Goal: Information Seeking & Learning: Learn about a topic

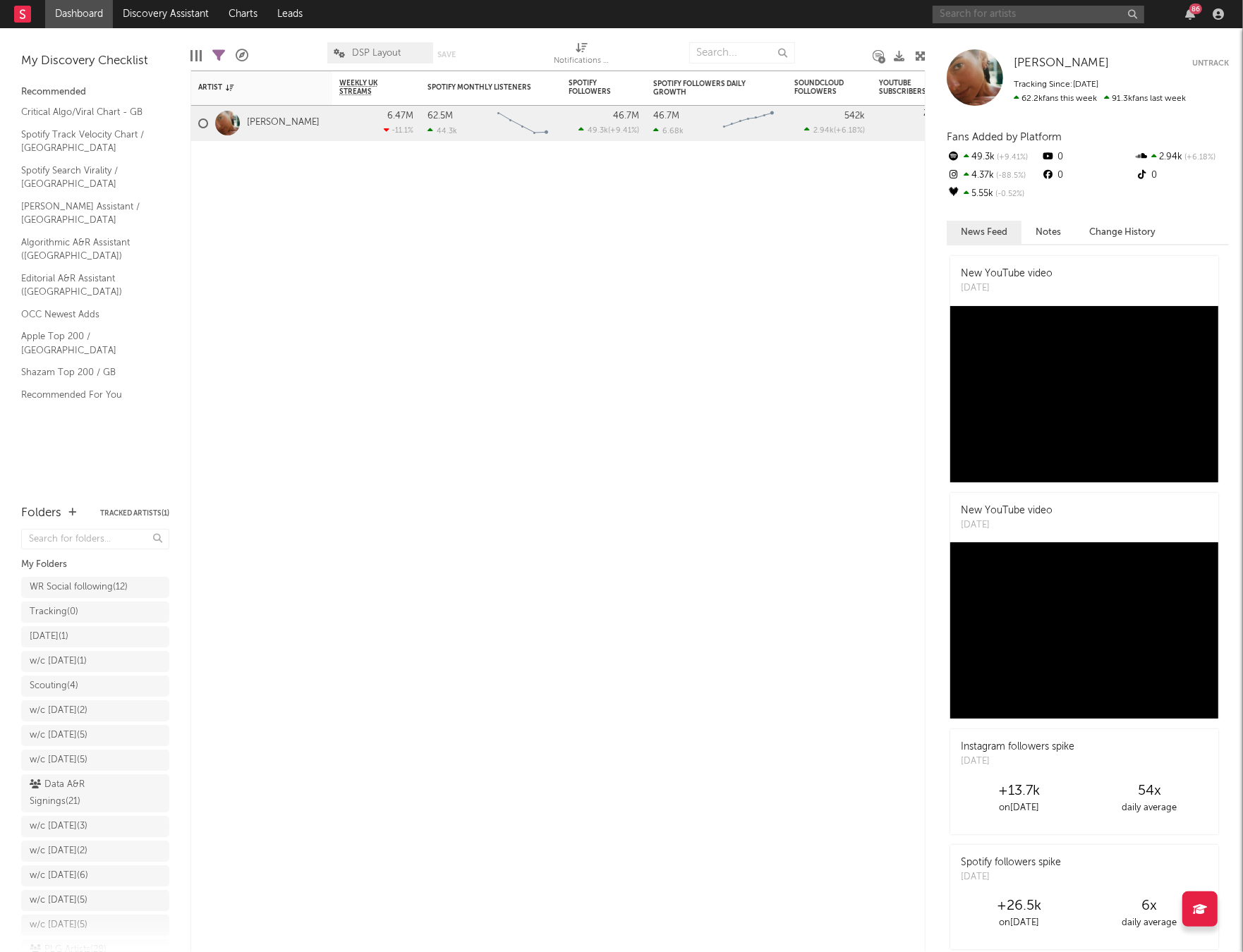
drag, startPoint x: 0, startPoint y: 0, endPoint x: 1005, endPoint y: 14, distance: 1005.1
click at [1005, 14] on input "text" at bounding box center [1039, 15] width 212 height 18
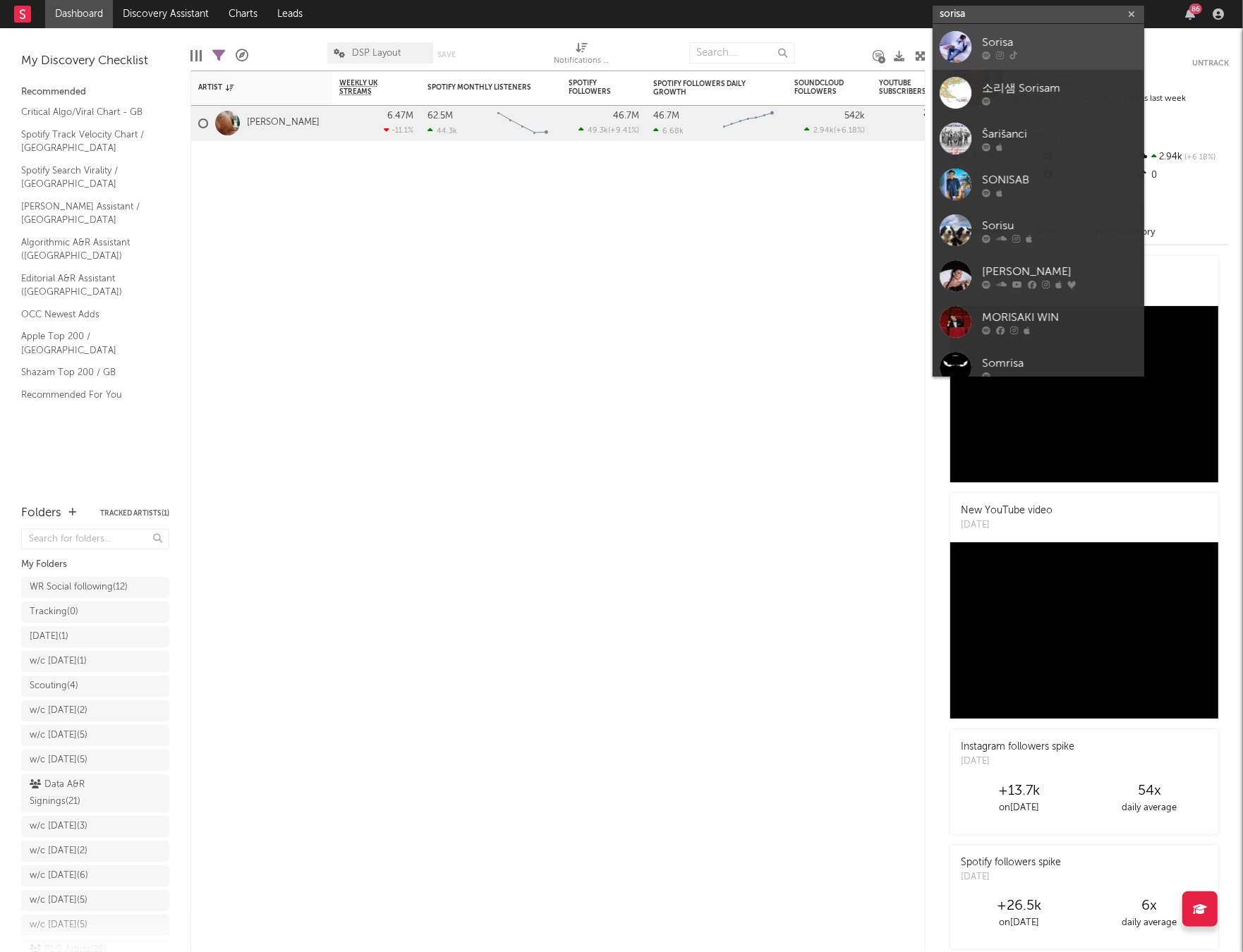
type input "sorisa"
click at [993, 42] on div "Sorisa" at bounding box center [1060, 43] width 156 height 17
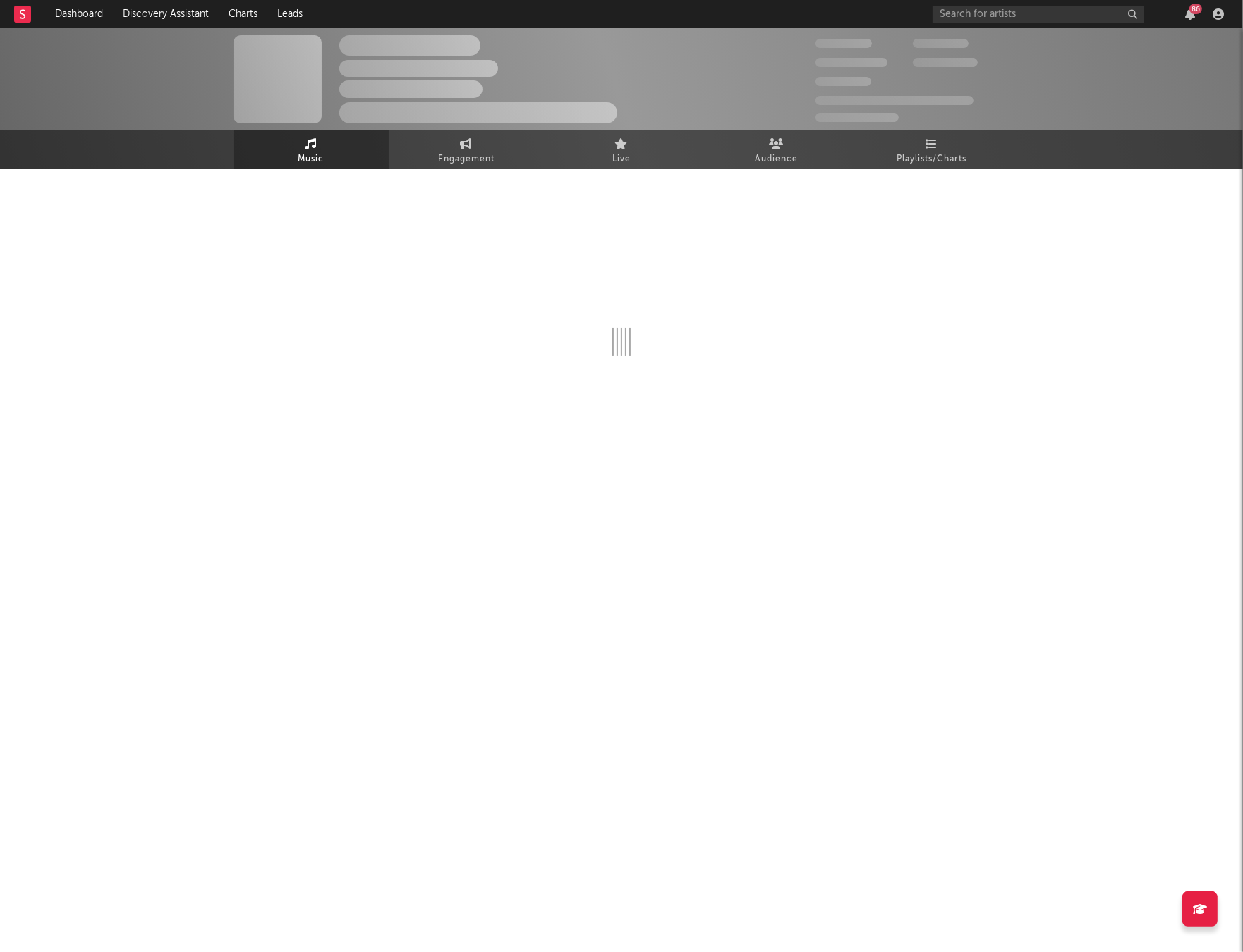
select select "1w"
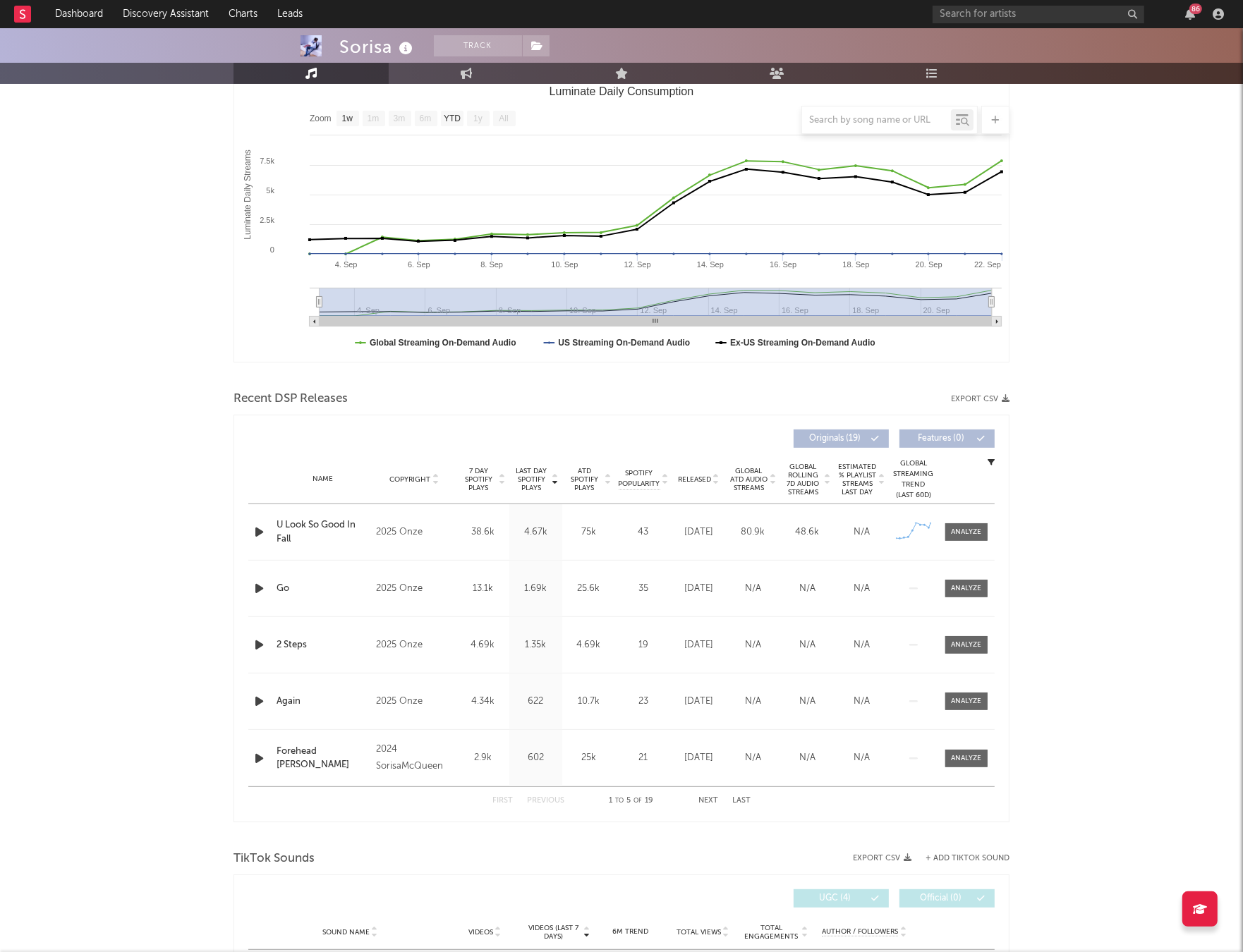
scroll to position [318, 0]
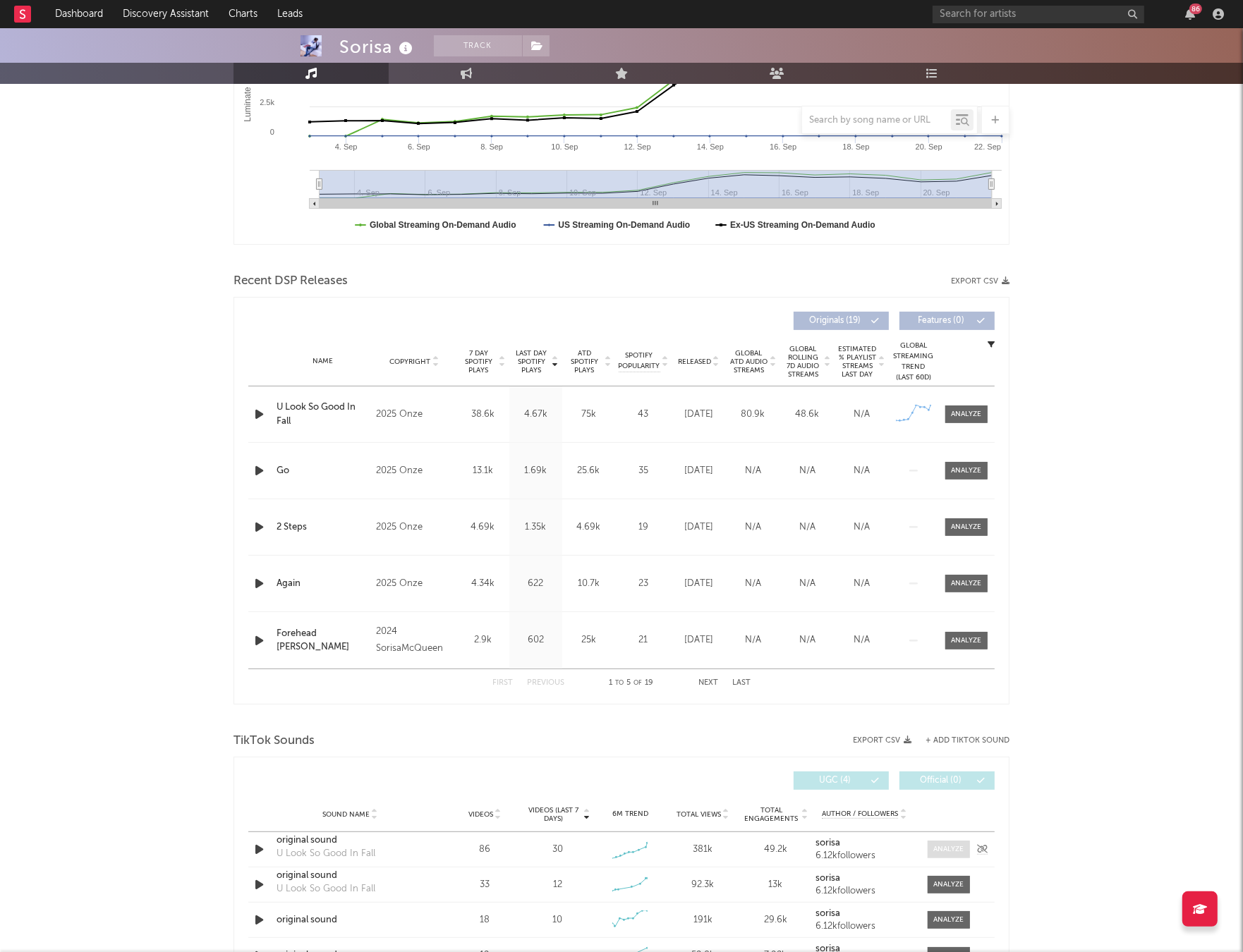
click at [944, 847] on div at bounding box center [949, 849] width 30 height 10
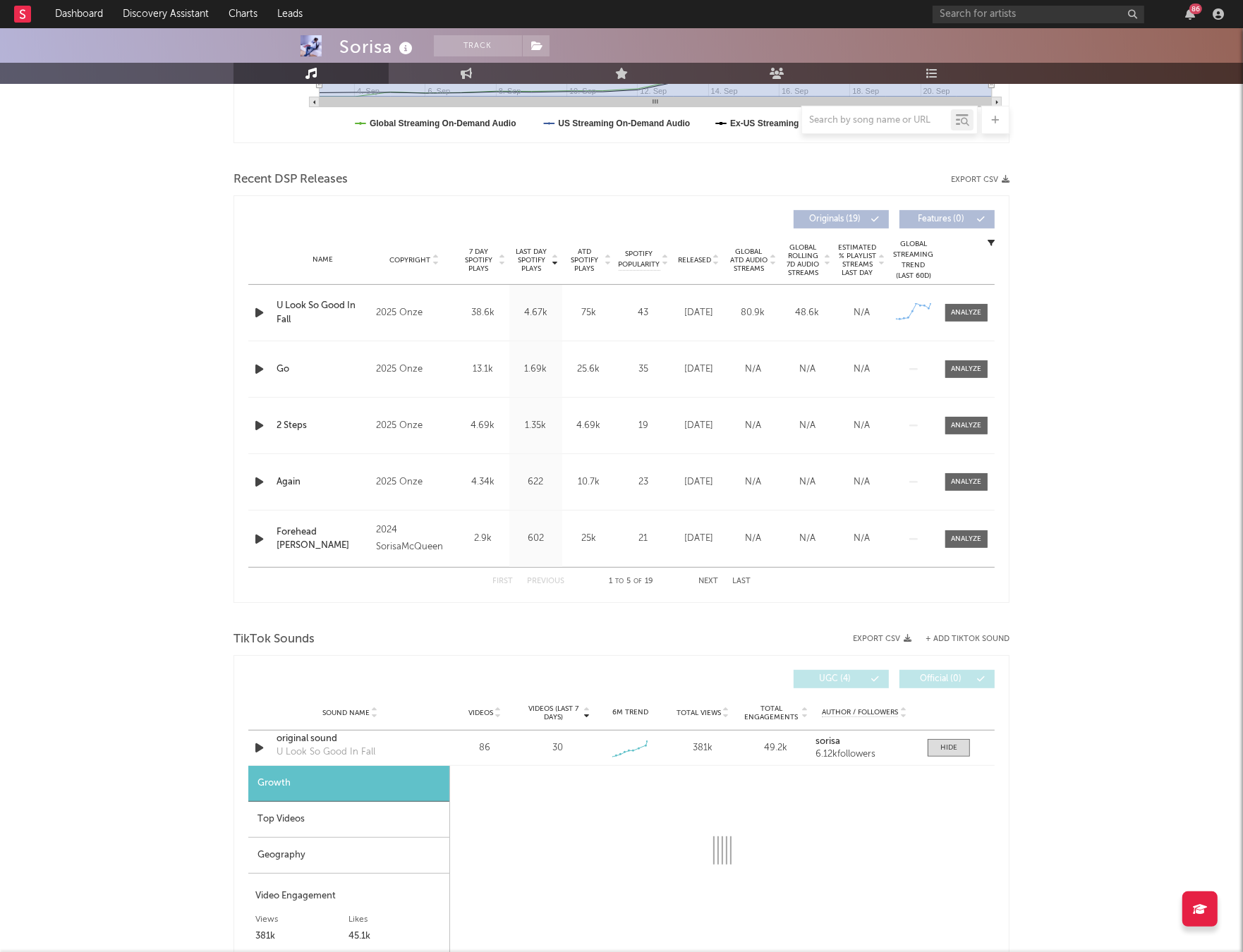
select select "1w"
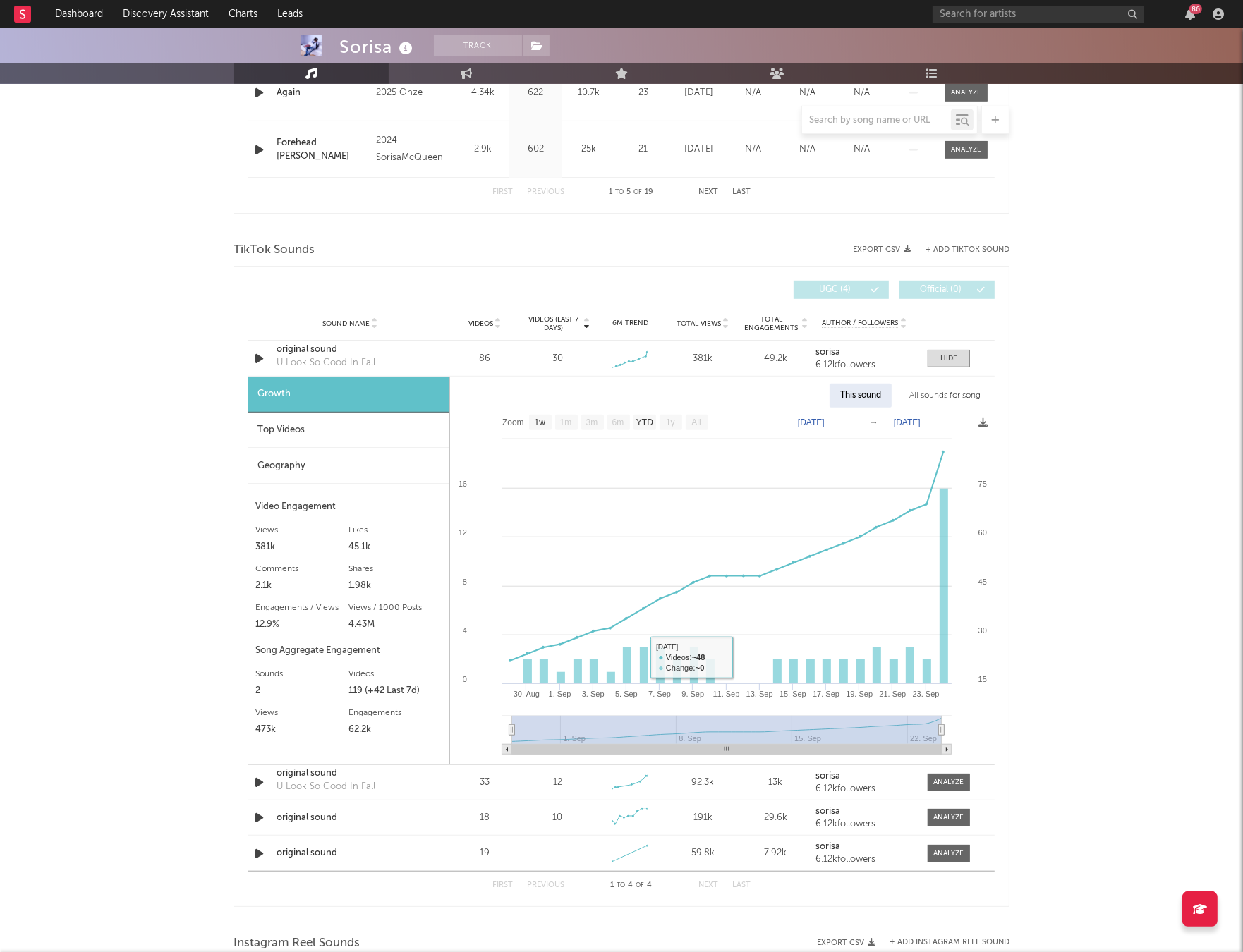
scroll to position [807, 0]
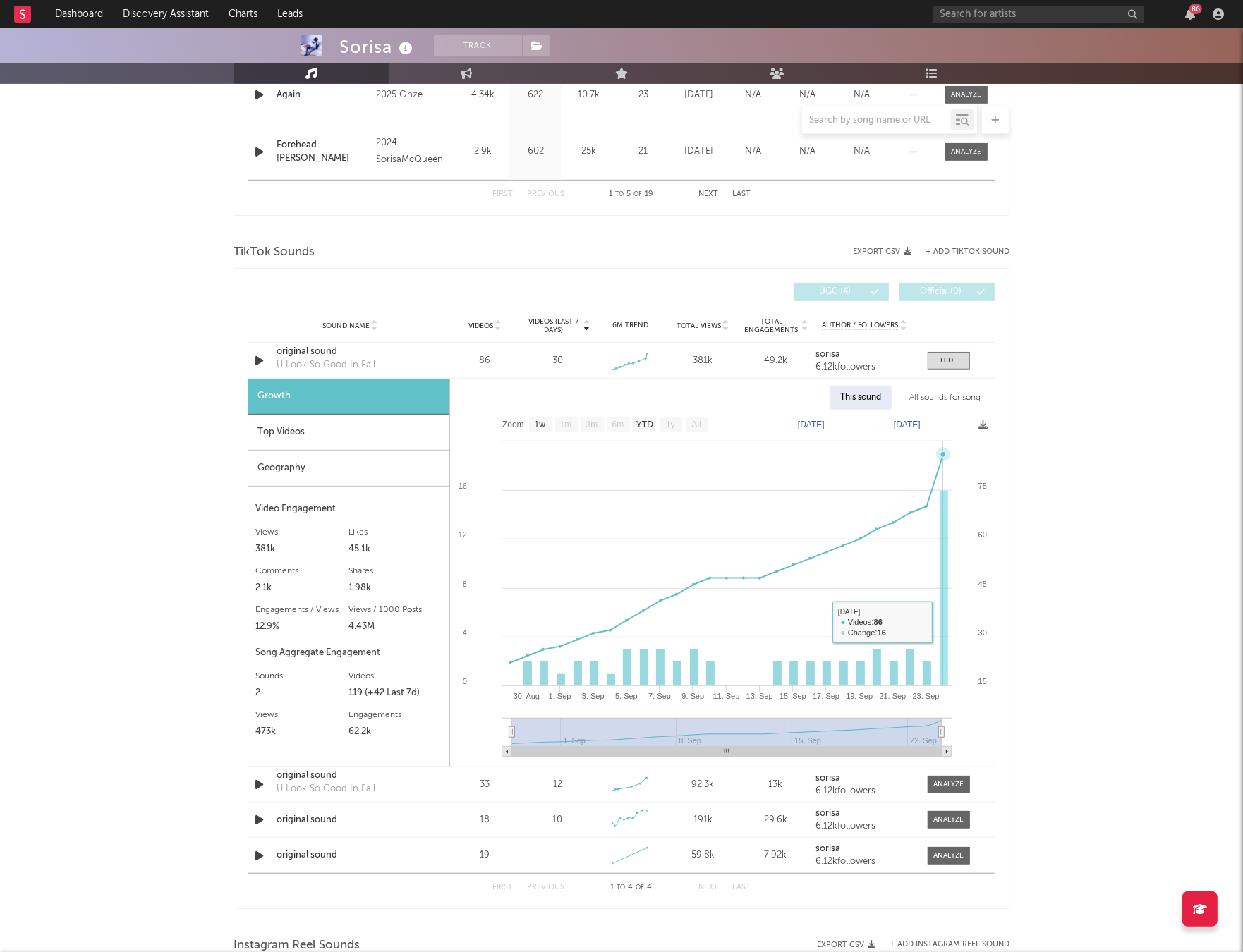
click at [944, 612] on rect at bounding box center [944, 588] width 9 height 196
click at [311, 354] on div "original sound" at bounding box center [351, 351] width 148 height 15
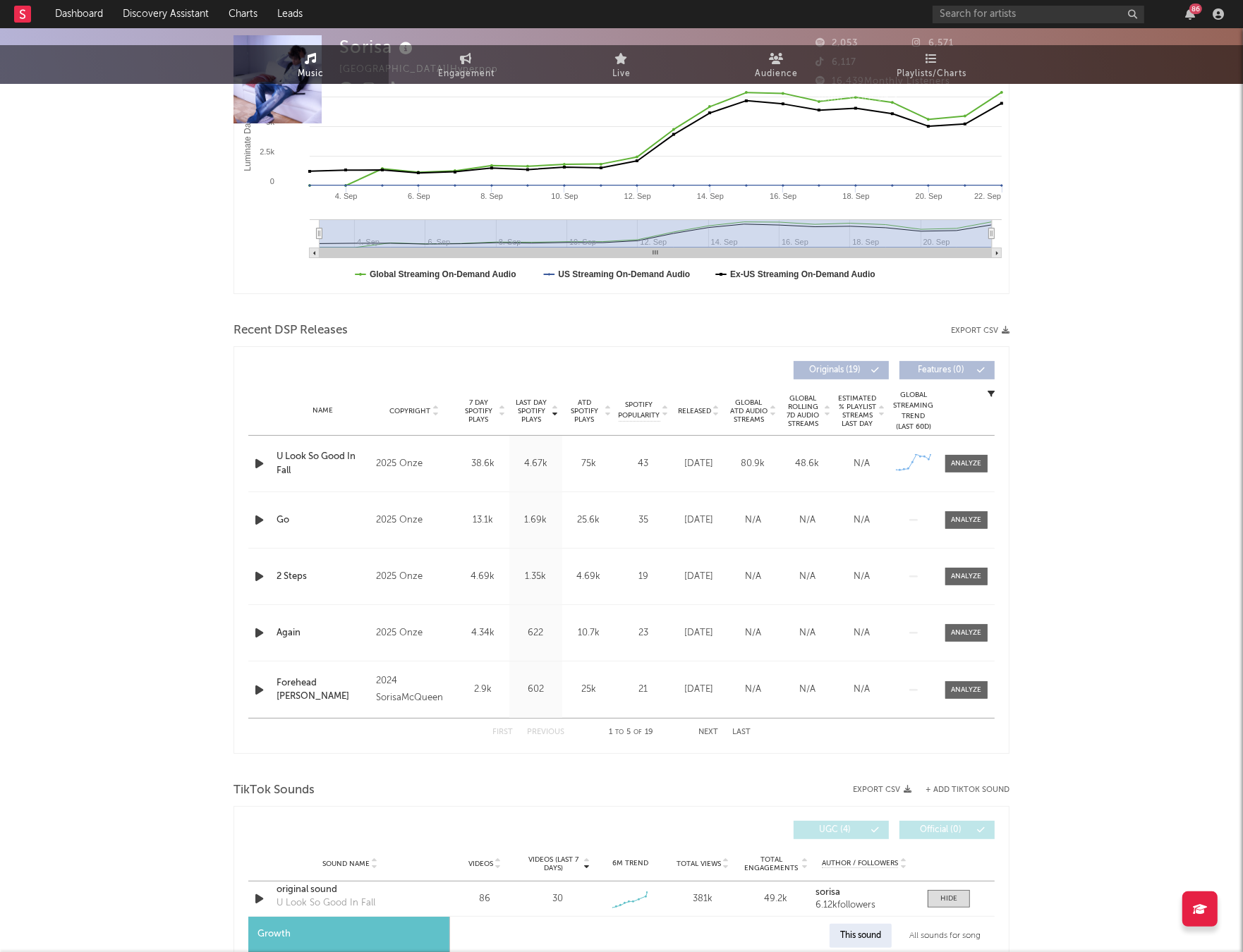
scroll to position [0, 0]
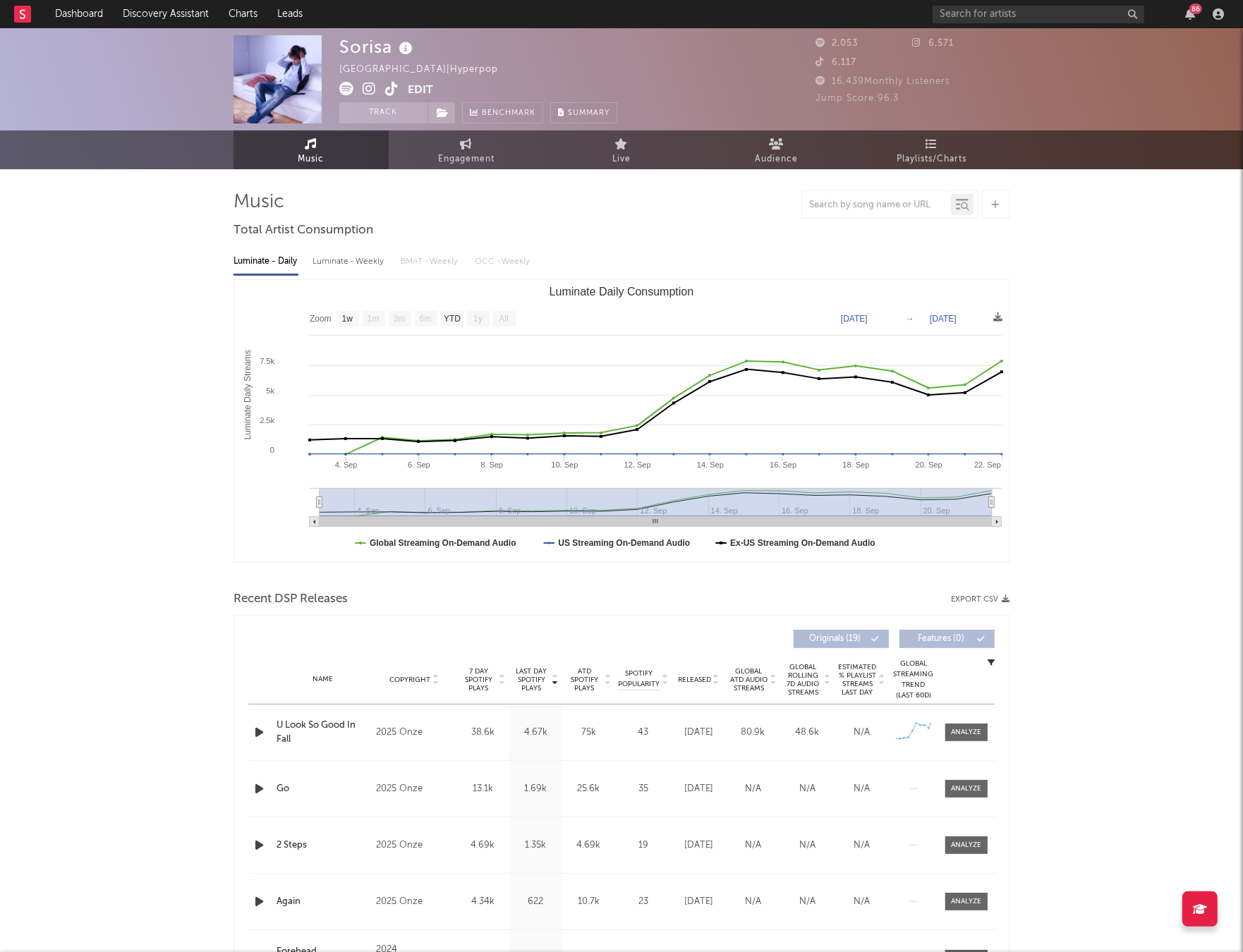
drag, startPoint x: 442, startPoint y: 156, endPoint x: 366, endPoint y: 133, distance: 79.4
click at [442, 156] on span "Engagement" at bounding box center [467, 160] width 56 height 17
select select "1w"
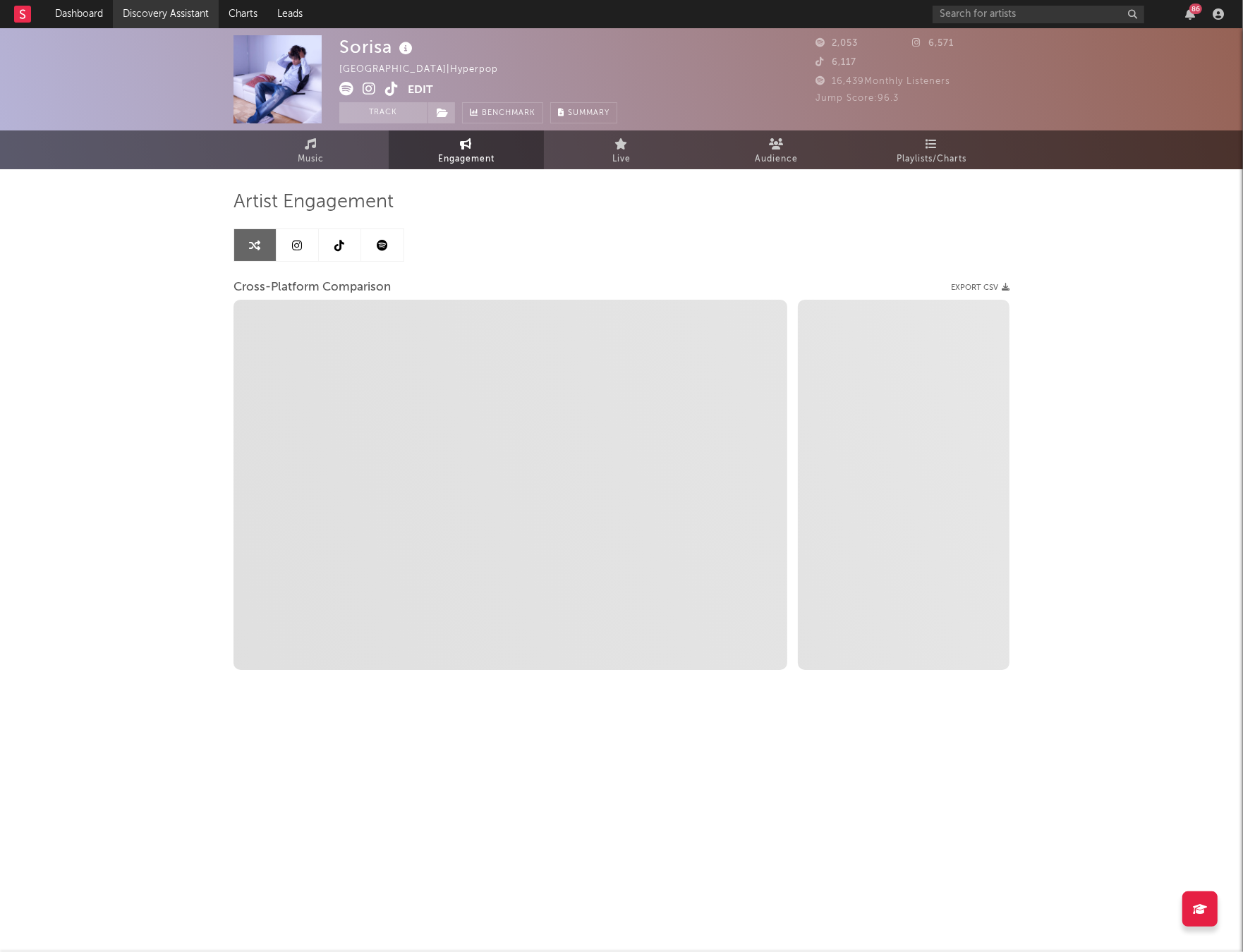
select select "1m"
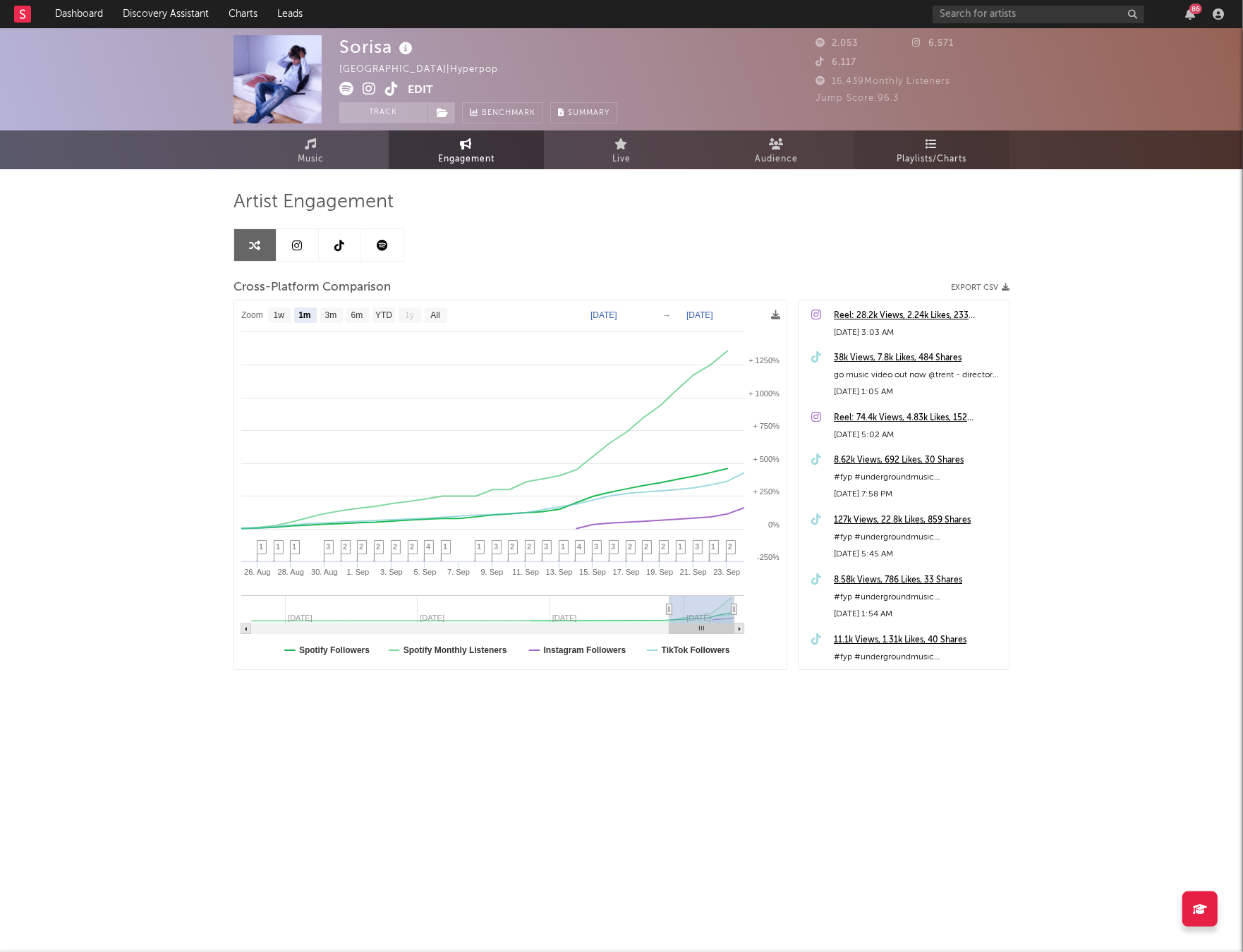
click at [888, 150] on link "Playlists/Charts" at bounding box center [933, 150] width 156 height 38
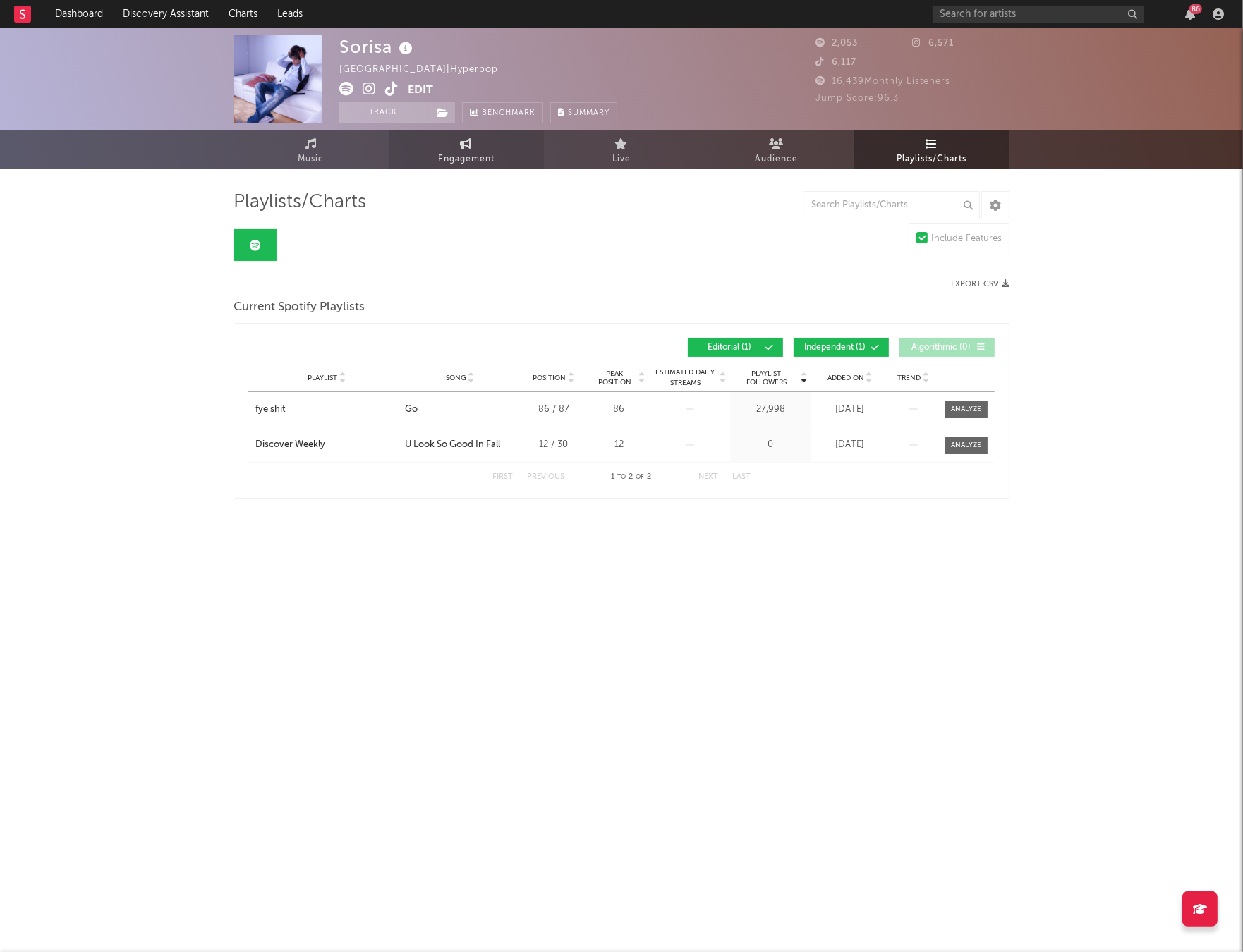
click at [487, 154] on span "Engagement" at bounding box center [467, 160] width 56 height 17
select select "1w"
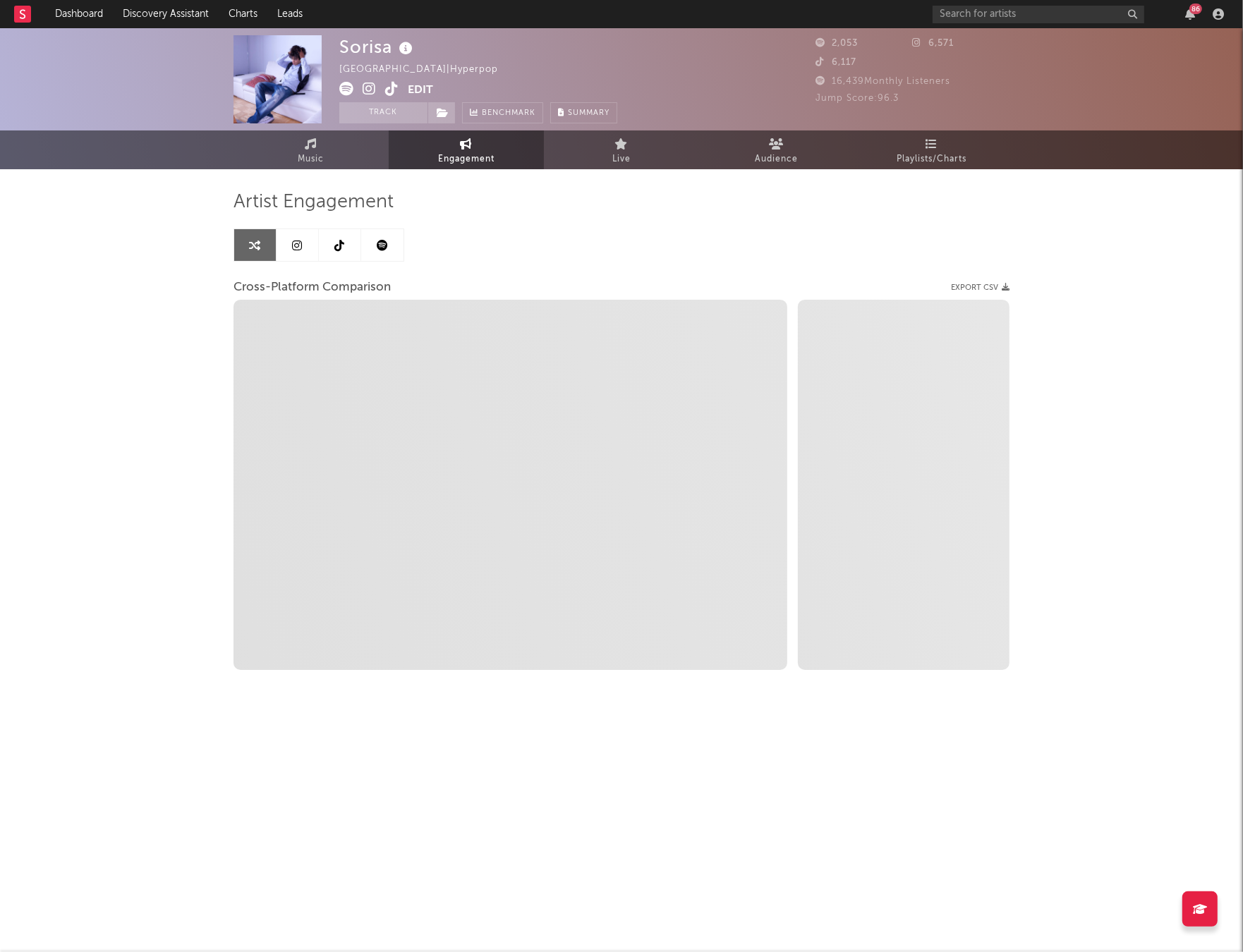
select select "1m"
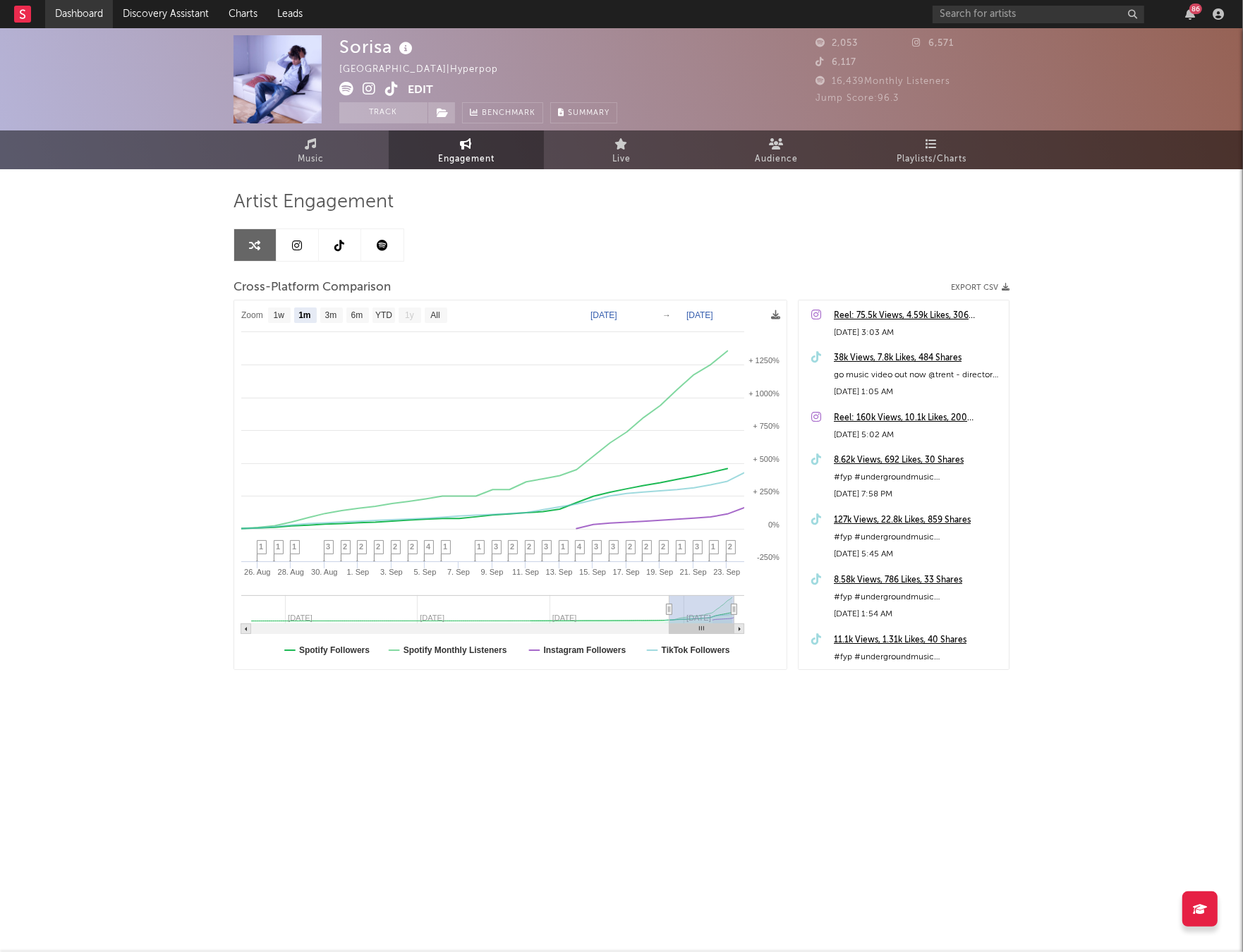
click at [77, 18] on link "Dashboard" at bounding box center [79, 14] width 68 height 28
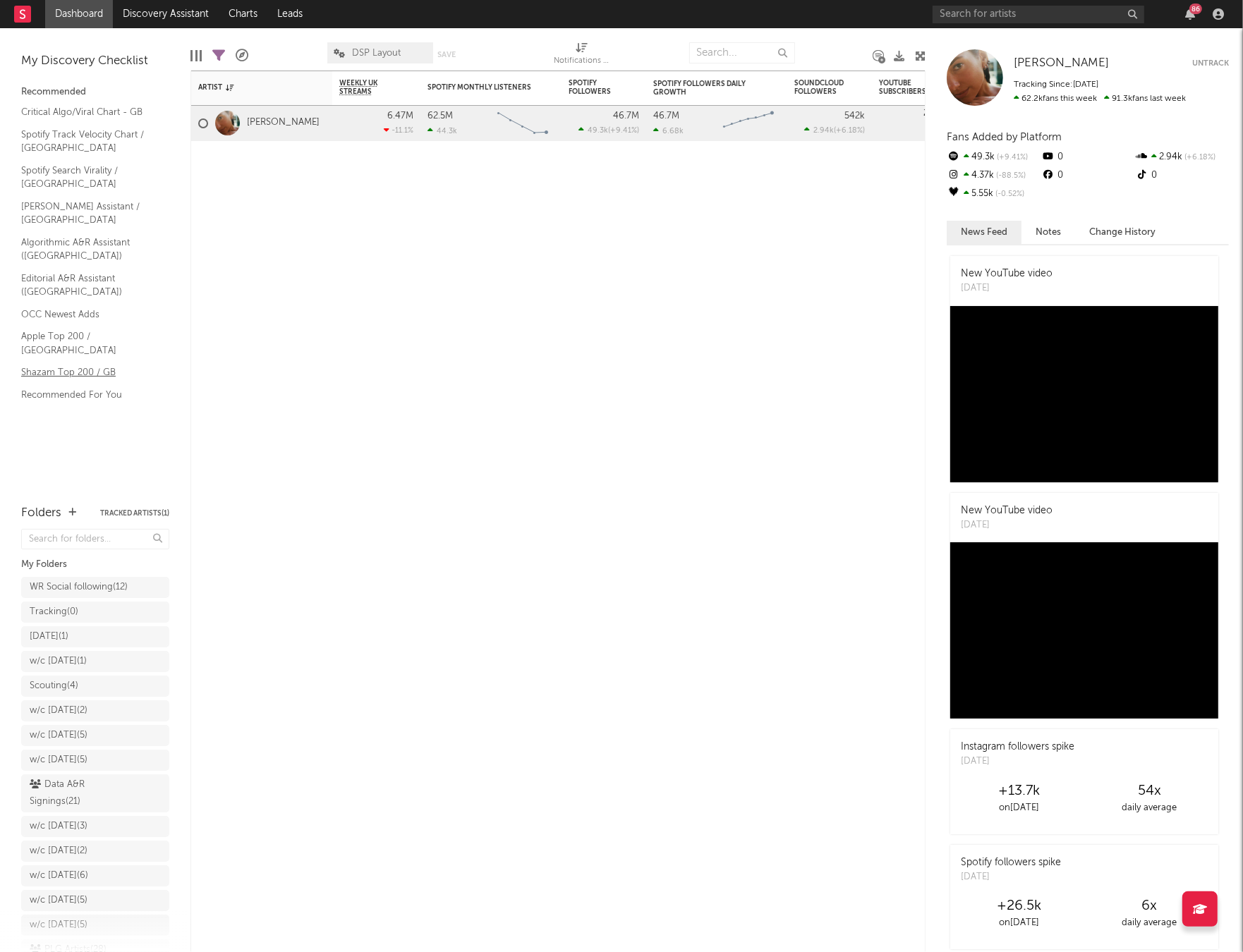
click at [56, 365] on link "Shazam Top 200 / GB" at bounding box center [88, 373] width 134 height 15
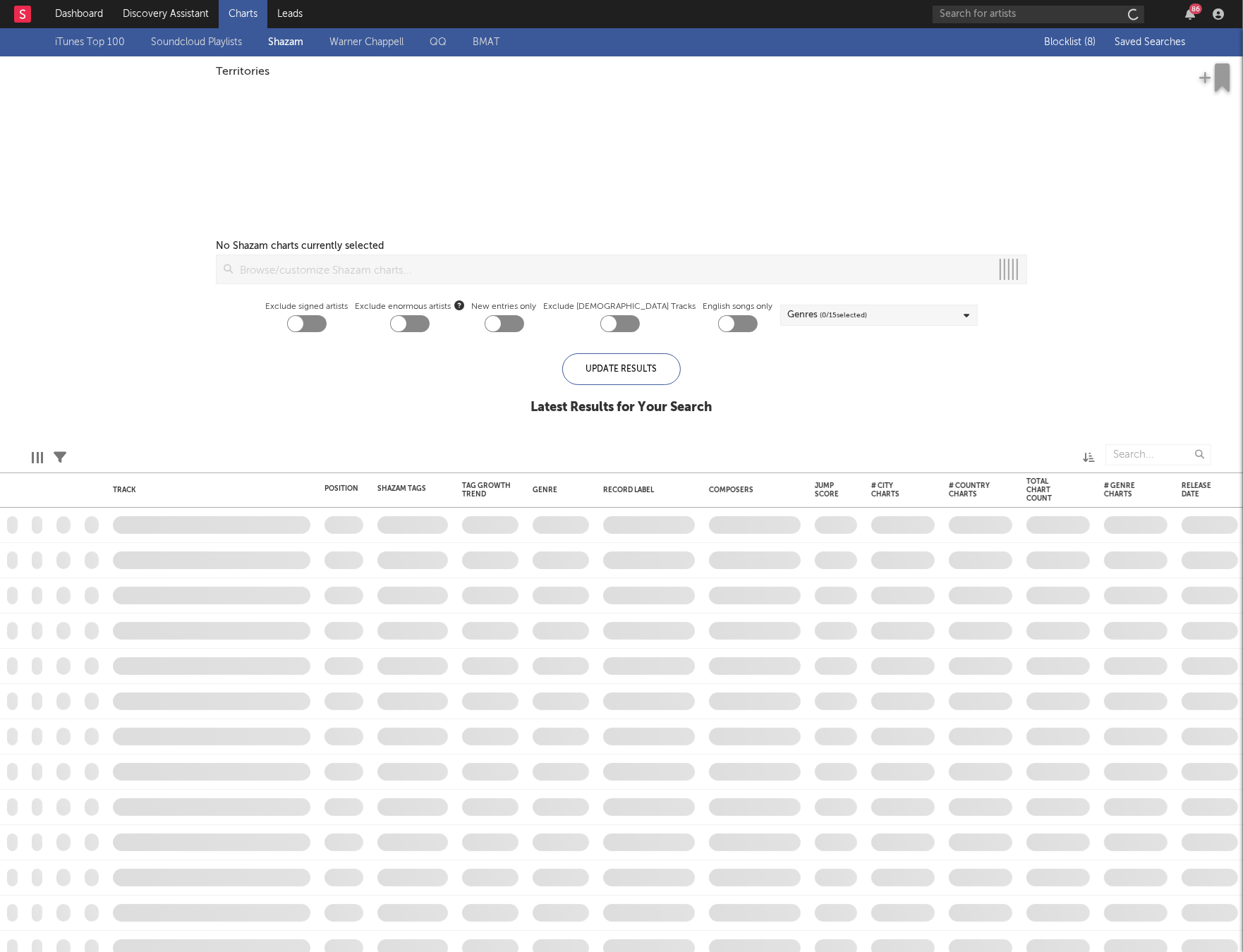
checkbox input "true"
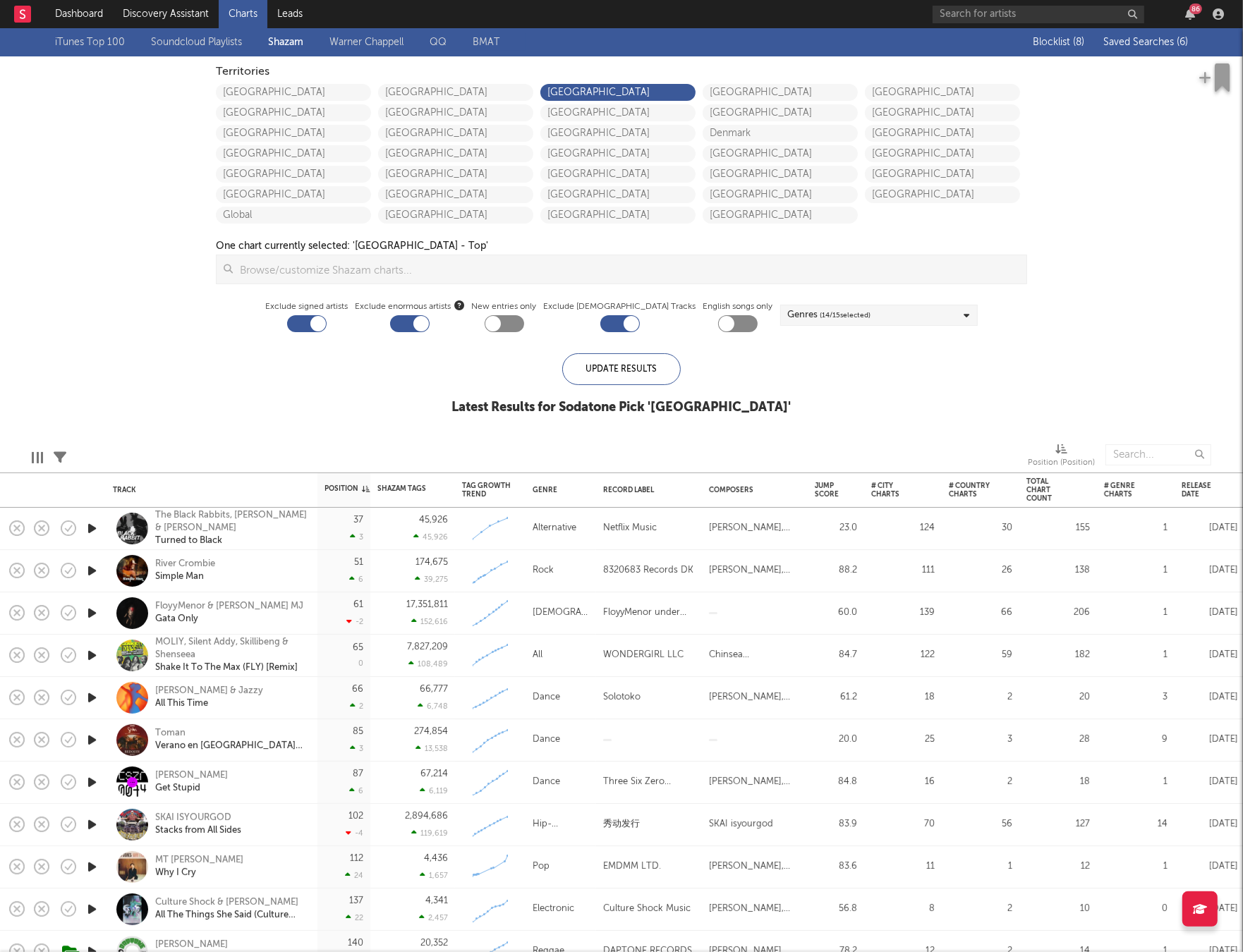
click at [1151, 50] on div "Blocklist ( 8 ) Saved Searches ( 6 )" at bounding box center [1100, 42] width 176 height 28
click at [1152, 46] on span "Saved Searches ( 6 )" at bounding box center [1146, 43] width 85 height 10
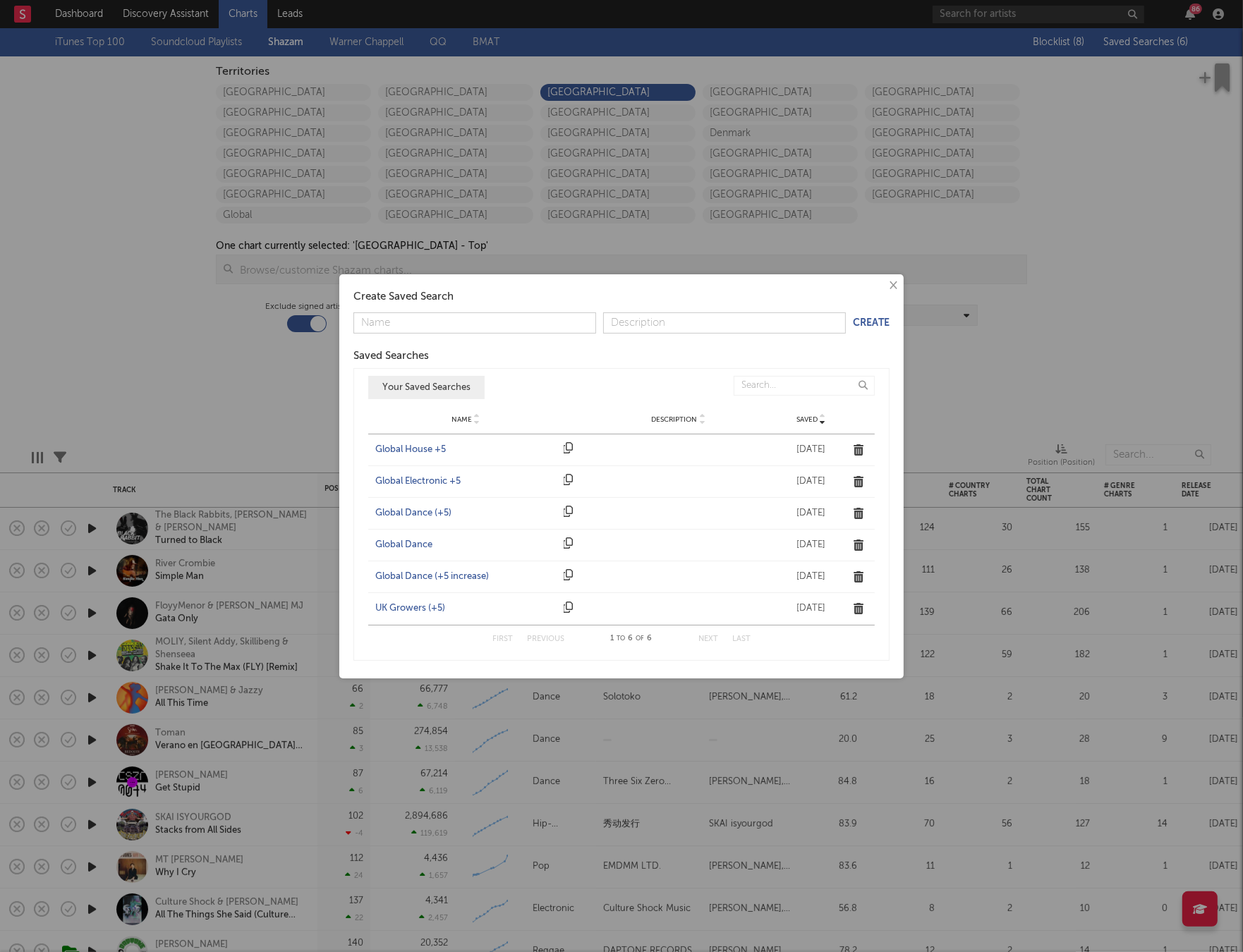
click at [418, 602] on div "UK Growers (+5)" at bounding box center [466, 608] width 181 height 15
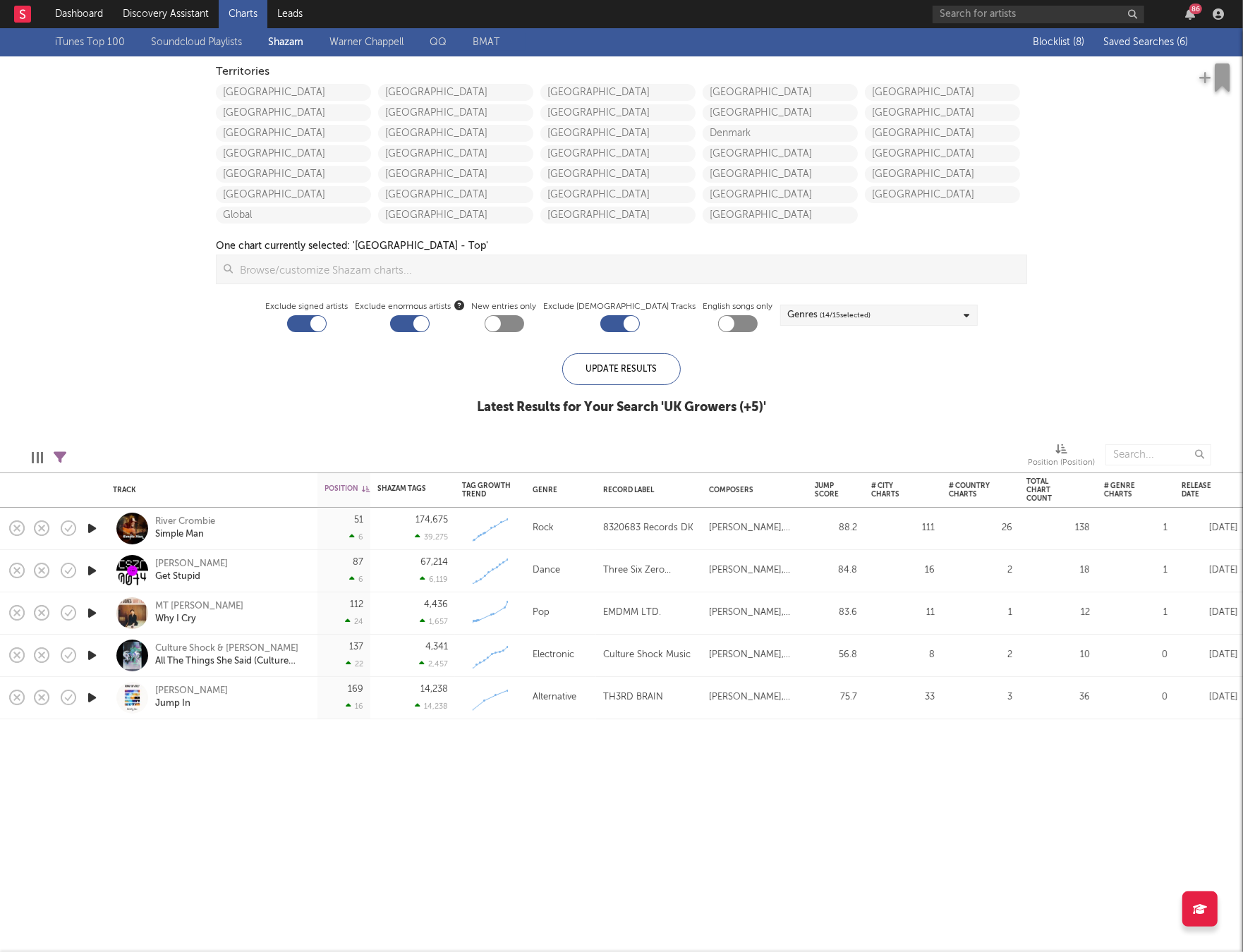
click at [98, 610] on icon "button" at bounding box center [91, 613] width 15 height 18
click at [172, 619] on div "Why I Cry" at bounding box center [199, 619] width 88 height 13
click at [93, 614] on icon "button" at bounding box center [91, 613] width 14 height 18
click at [83, 688] on div at bounding box center [91, 698] width 28 height 43
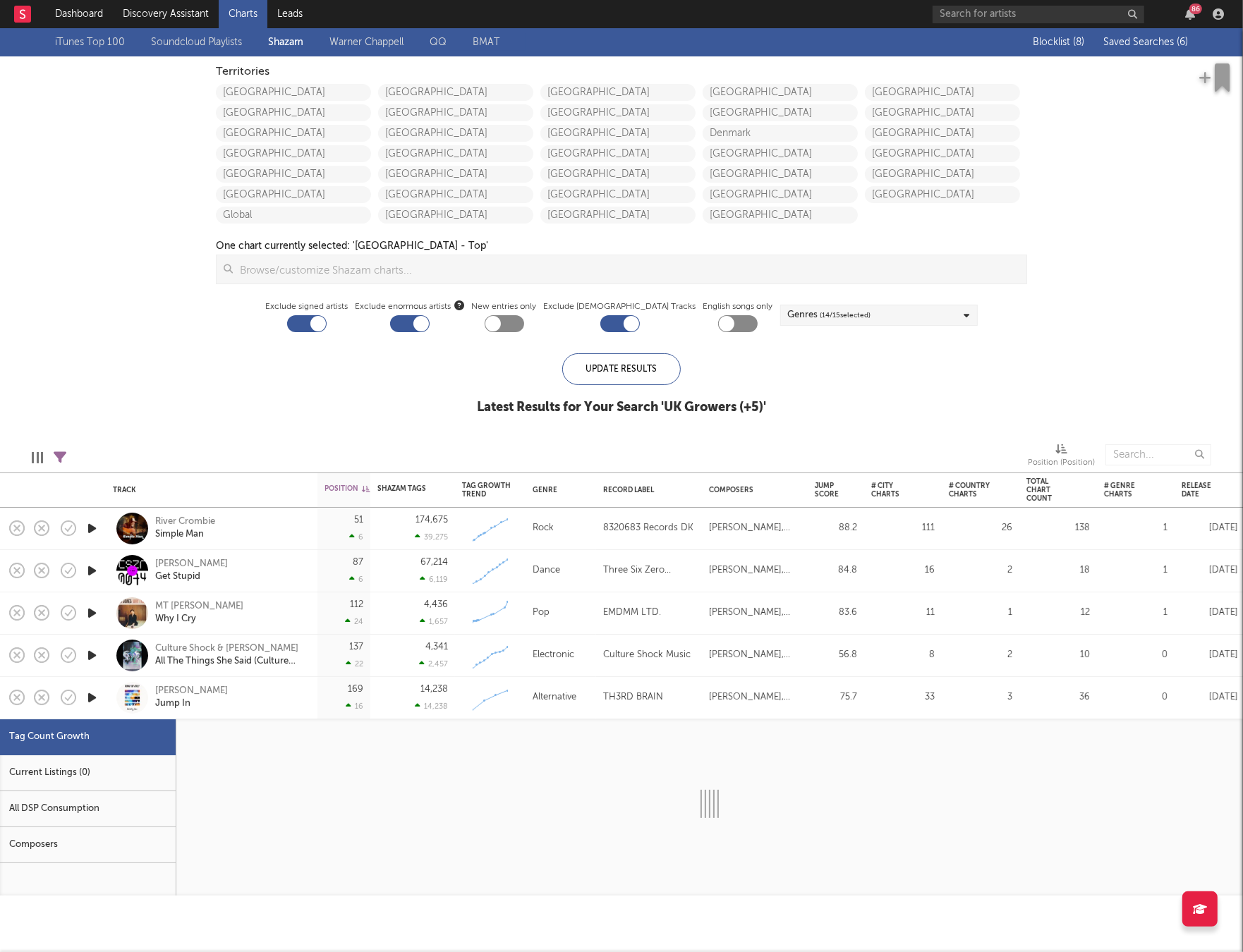
click at [90, 699] on icon "button" at bounding box center [91, 697] width 15 height 18
select select "1w"
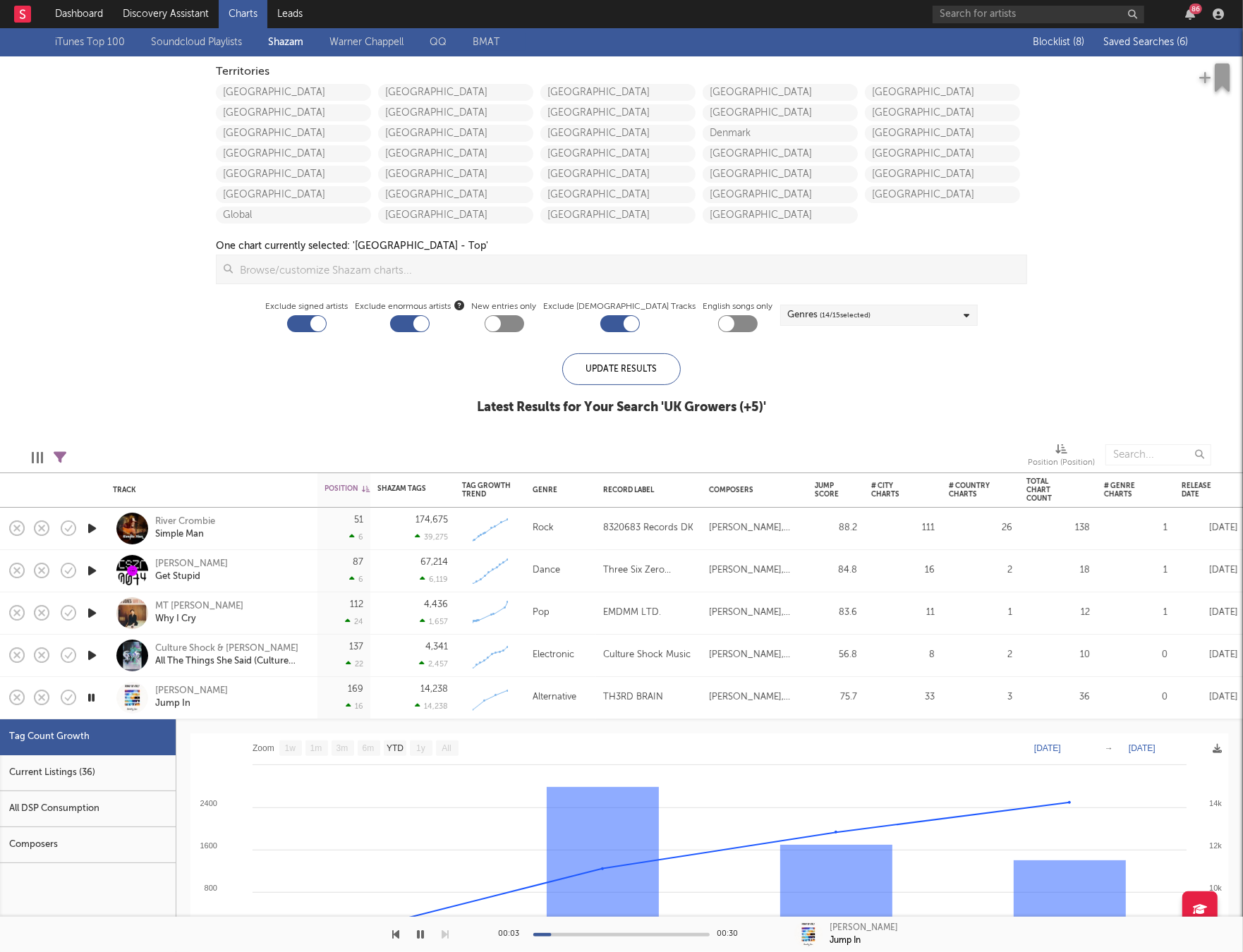
click at [95, 700] on icon "button" at bounding box center [91, 697] width 14 height 18
click at [1138, 45] on span "Saved Searches ( 6 )" at bounding box center [1146, 43] width 85 height 10
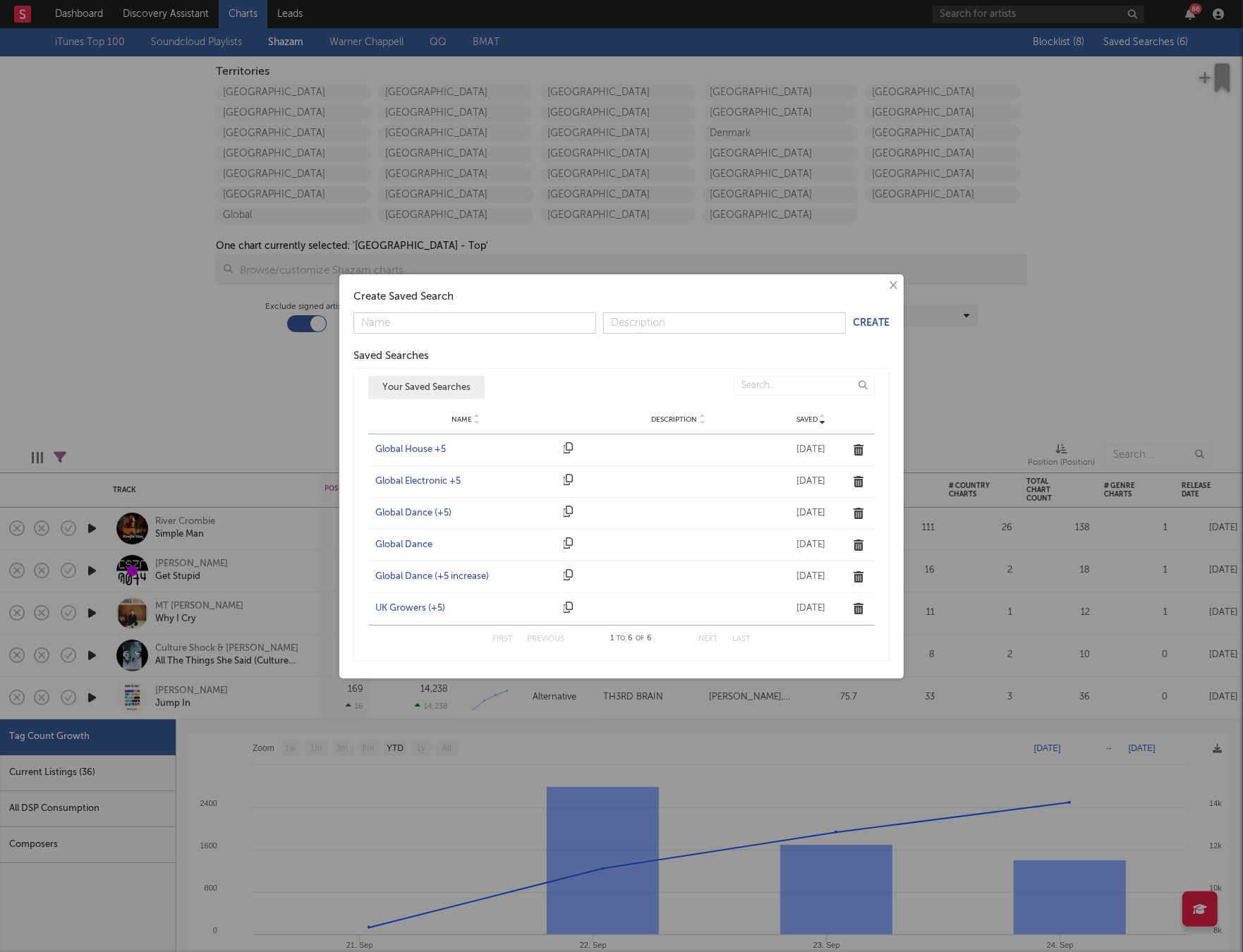
click at [409, 504] on div "Name Global Dance (+5) Description Saved [DATE]" at bounding box center [622, 514] width 507 height 31
click at [405, 512] on div "Global Dance (+5)" at bounding box center [466, 514] width 181 height 15
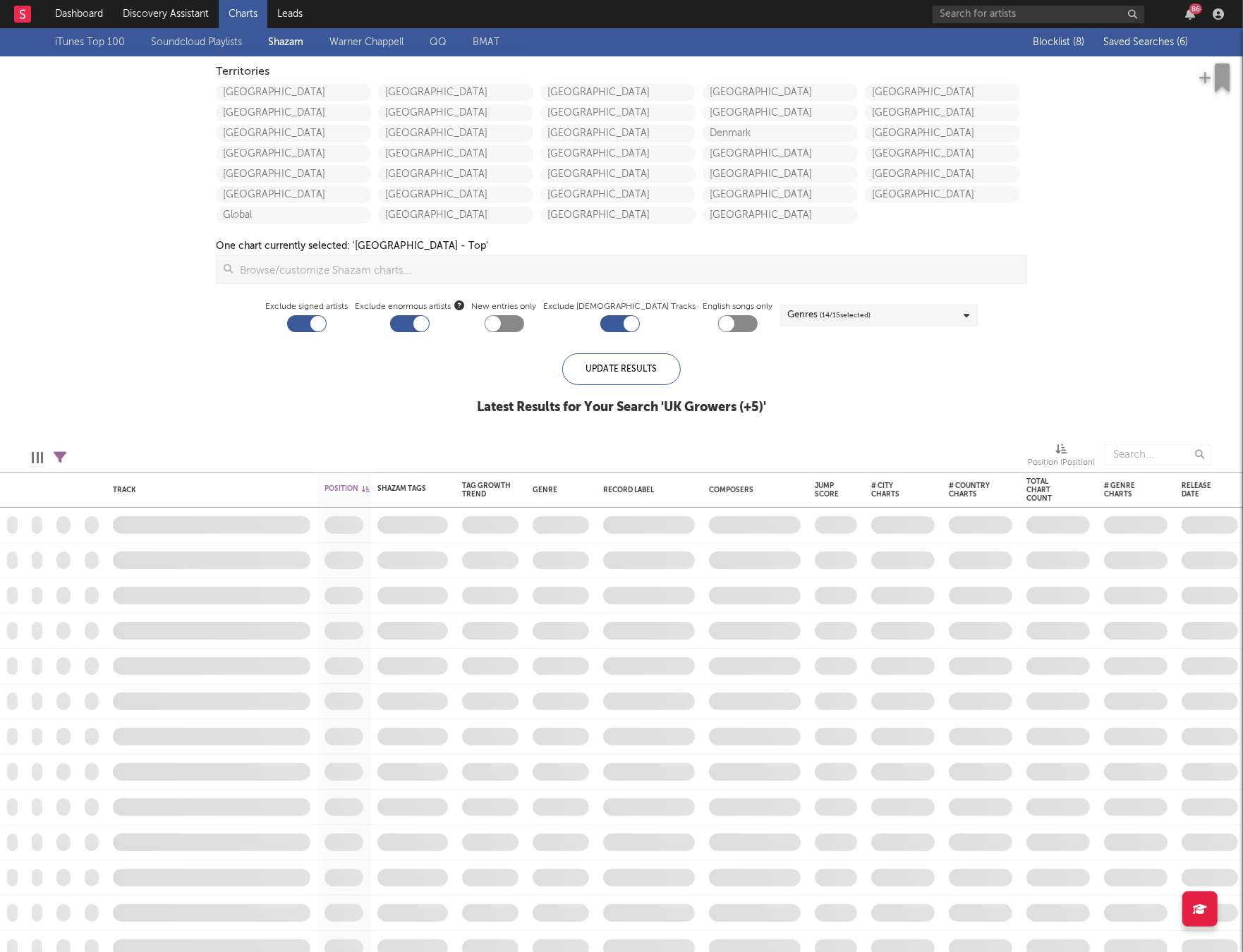
checkbox input "true"
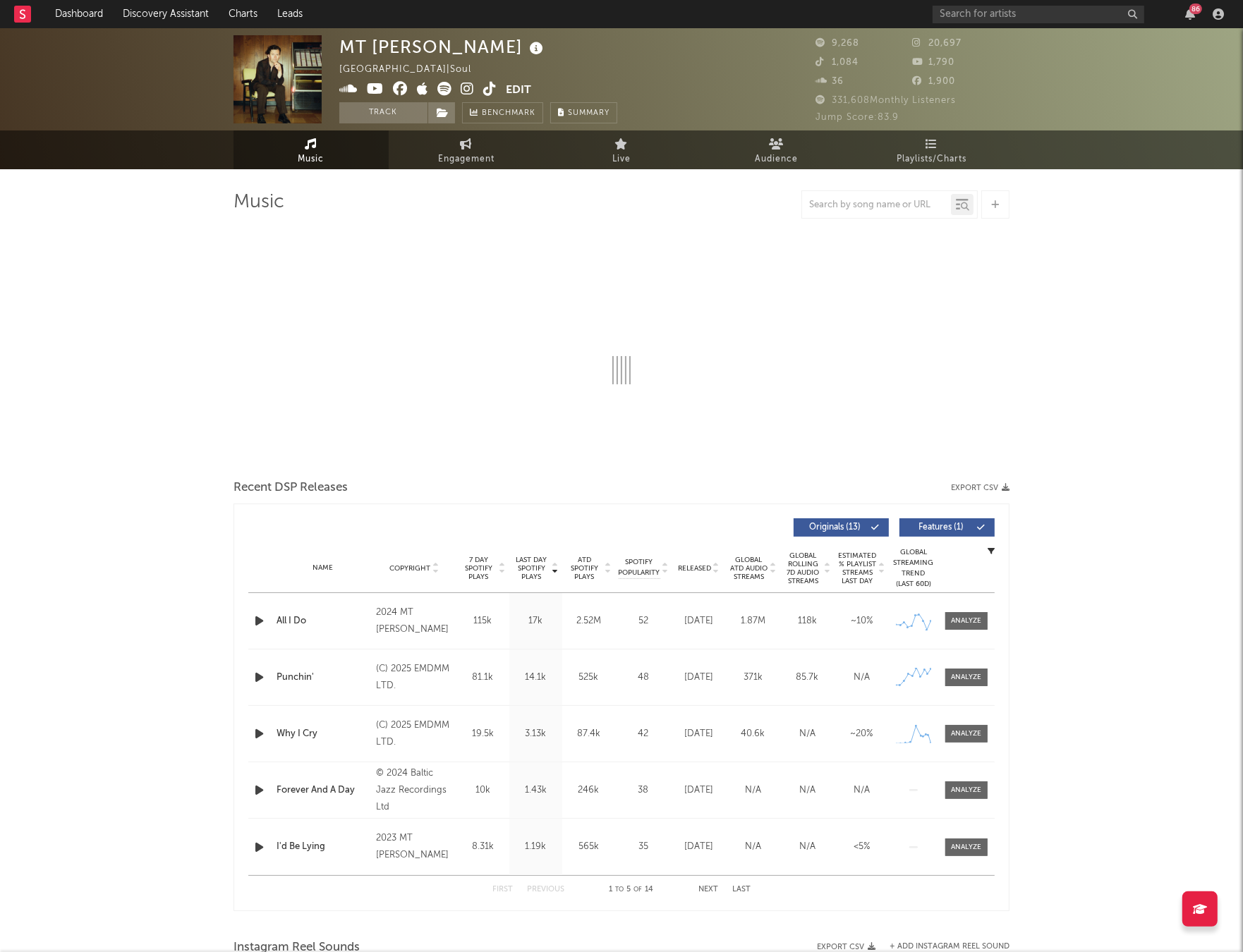
select select "6m"
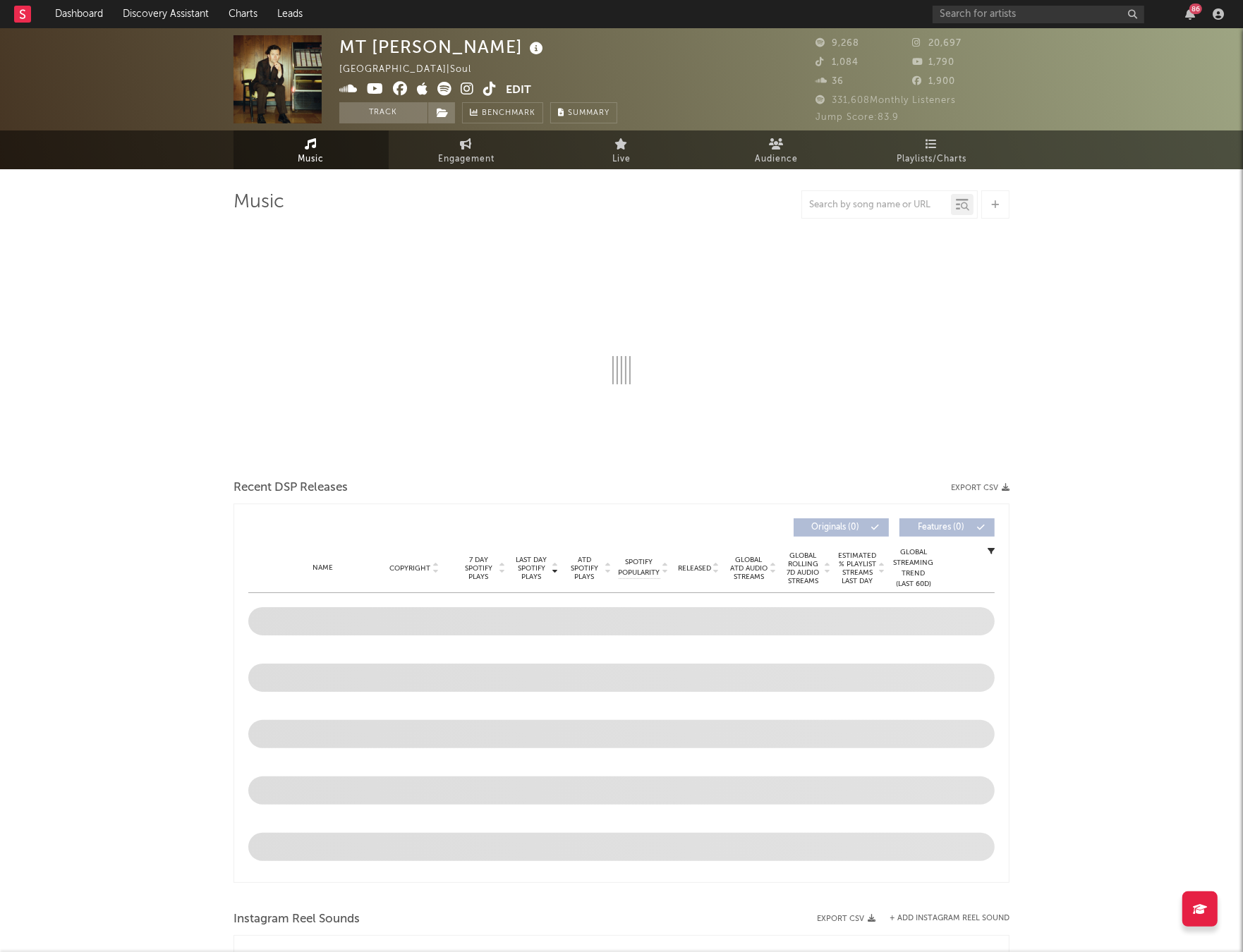
select select "6m"
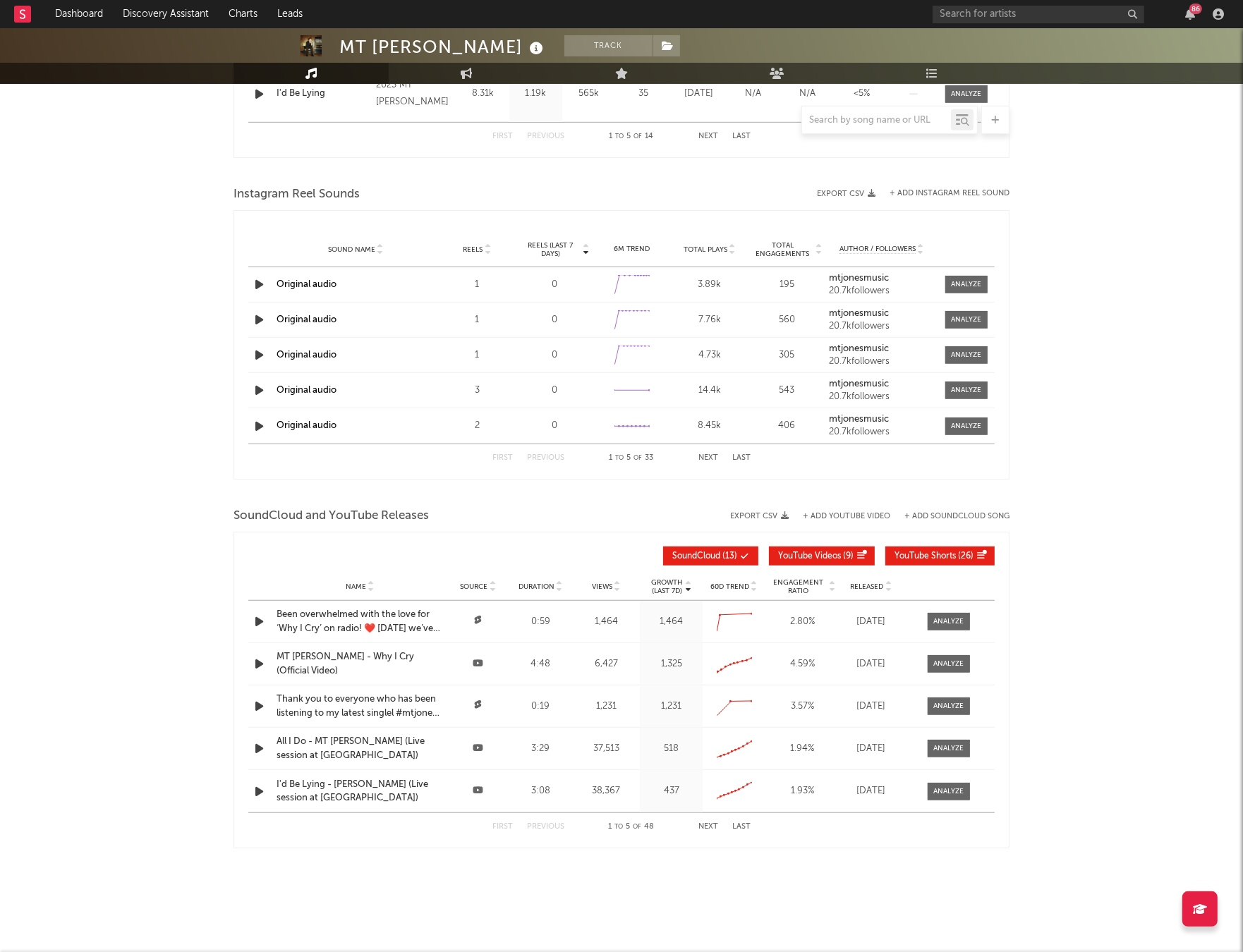
scroll to position [862, 0]
